Goal: Task Accomplishment & Management: Use online tool/utility

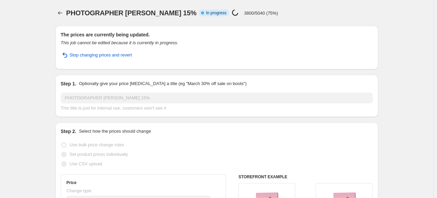
select select "percentage"
select select "collection"
click at [64, 10] on icon "Price change jobs" at bounding box center [60, 13] width 7 height 7
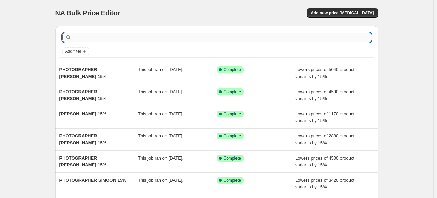
click at [246, 36] on input "text" at bounding box center [222, 38] width 299 height 10
type input "PHOTOGRAPHER"
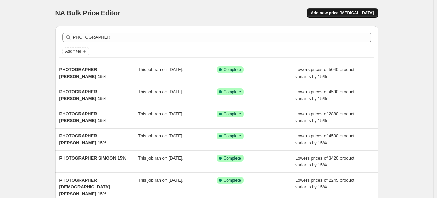
click at [361, 12] on span "Add new price [MEDICAL_DATA]" at bounding box center [342, 12] width 63 height 5
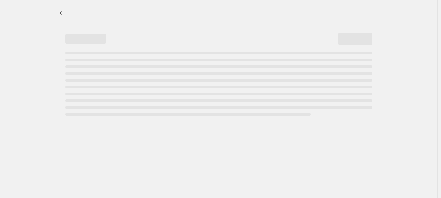
select select "percentage"
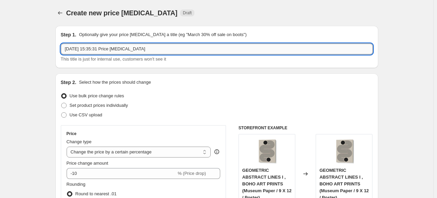
click at [184, 47] on input "4 Oct 2025, 15:35:31 Price change job" at bounding box center [217, 49] width 312 height 11
paste input "MARCEL EGGER"
type input "PHOTOGRAPHER [PERSON_NAME] 15%"
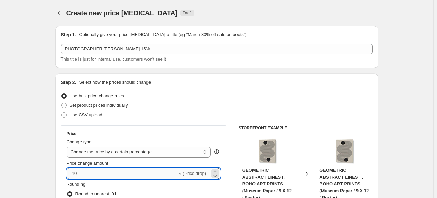
click at [107, 172] on input "-10" at bounding box center [122, 173] width 110 height 11
type input "-15"
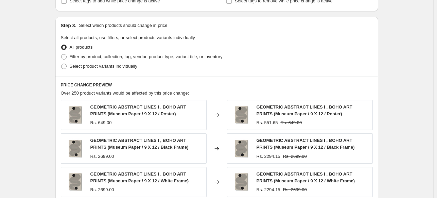
scroll to position [306, 0]
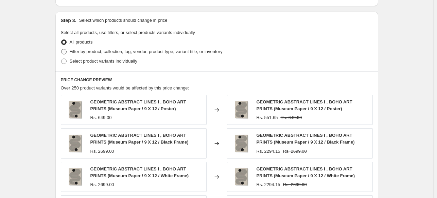
click at [87, 51] on span "Filter by product, collection, tag, vendor, product type, variant title, or inv…" at bounding box center [146, 51] width 153 height 5
click at [62, 49] on input "Filter by product, collection, tag, vendor, product type, variant title, or inv…" at bounding box center [61, 49] width 0 height 0
radio input "true"
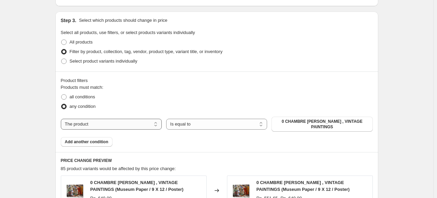
click at [128, 124] on select "The product The product's collection The product's tag The product's vendor The…" at bounding box center [111, 124] width 101 height 11
select select "collection"
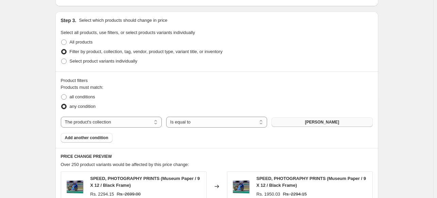
click at [332, 120] on span "ABDELKADER ALLAM" at bounding box center [322, 121] width 34 height 5
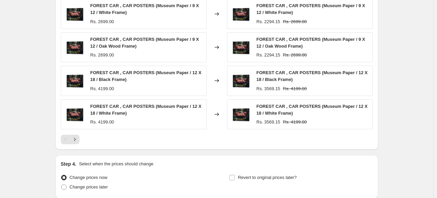
scroll to position [569, 0]
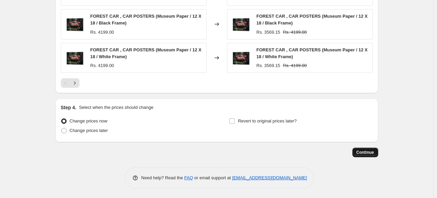
click at [371, 150] on span "Continue" at bounding box center [366, 152] width 18 height 5
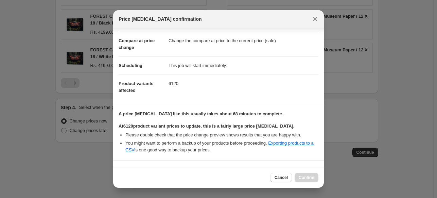
scroll to position [125, 0]
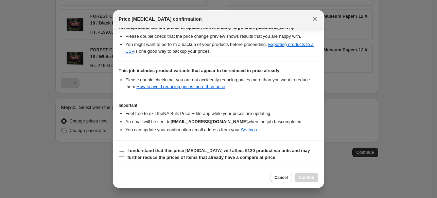
click at [253, 154] on b "I understand that this price change job will affect 6120 product variants and m…" at bounding box center [219, 154] width 183 height 12
click at [124, 154] on input "I understand that this price change job will affect 6120 product variants and m…" at bounding box center [121, 153] width 5 height 5
checkbox input "true"
click at [309, 179] on span "Confirm" at bounding box center [307, 177] width 16 height 5
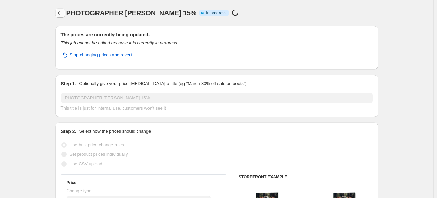
click at [61, 15] on icon "Price change jobs" at bounding box center [60, 13] width 7 height 7
